Goal: Transaction & Acquisition: Purchase product/service

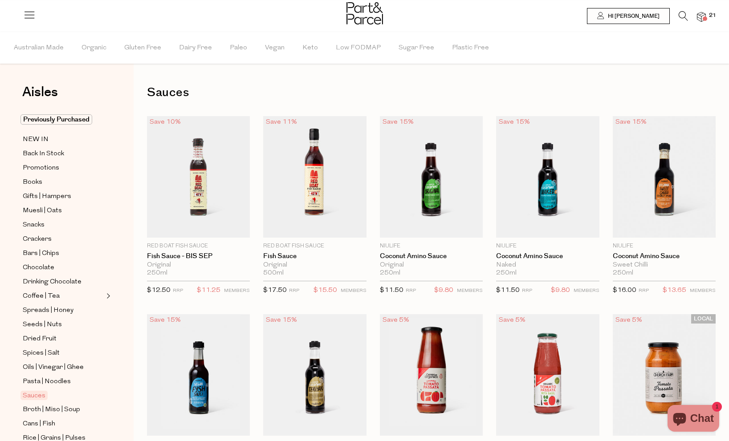
click at [35, 16] on icon at bounding box center [29, 14] width 12 height 12
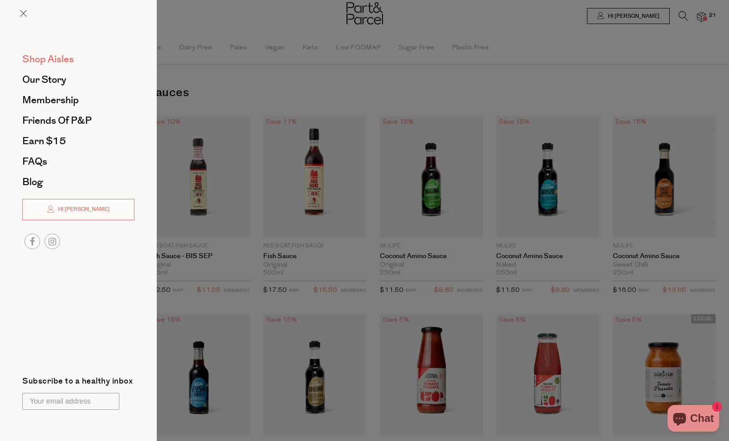
click at [50, 61] on span "Shop Aisles" at bounding box center [48, 59] width 52 height 14
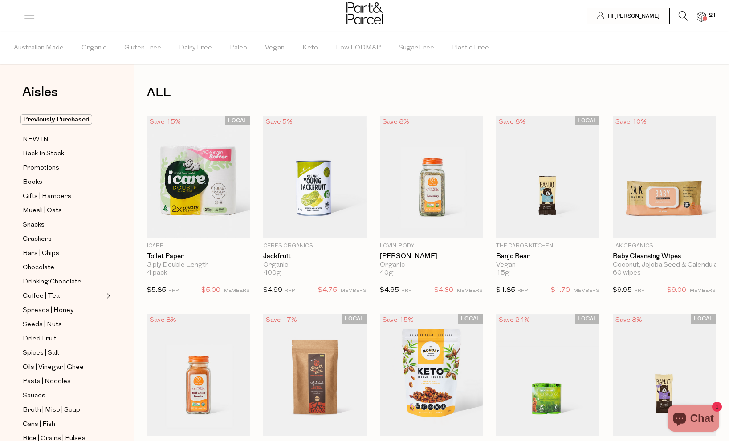
click at [677, 16] on li at bounding box center [679, 18] width 18 height 14
click at [681, 16] on icon at bounding box center [683, 16] width 9 height 10
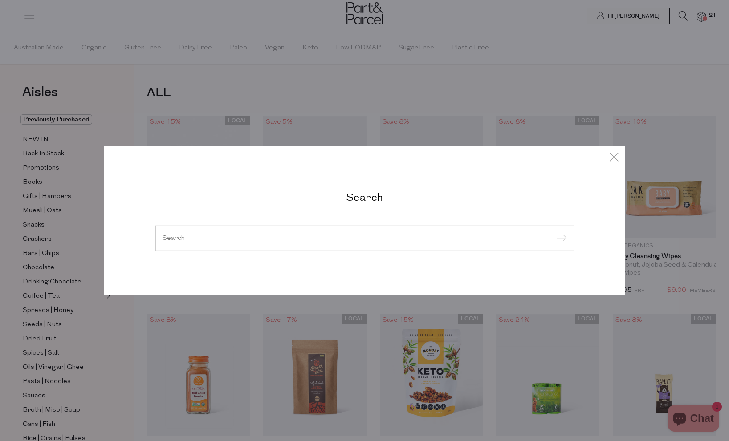
click at [352, 243] on div at bounding box center [364, 238] width 419 height 26
click at [336, 237] on input "search" at bounding box center [365, 238] width 404 height 7
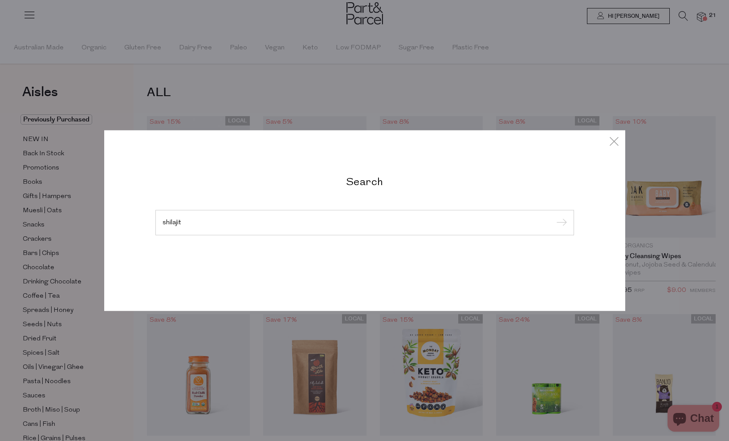
type input "shilajit"
click at [554, 216] on input "submit" at bounding box center [560, 222] width 13 height 13
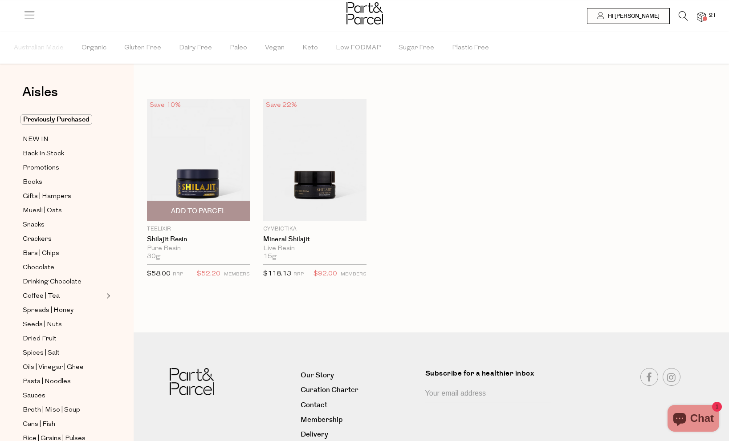
click at [196, 208] on span "Add To Parcel" at bounding box center [198, 211] width 55 height 9
